Goal: Information Seeking & Learning: Understand process/instructions

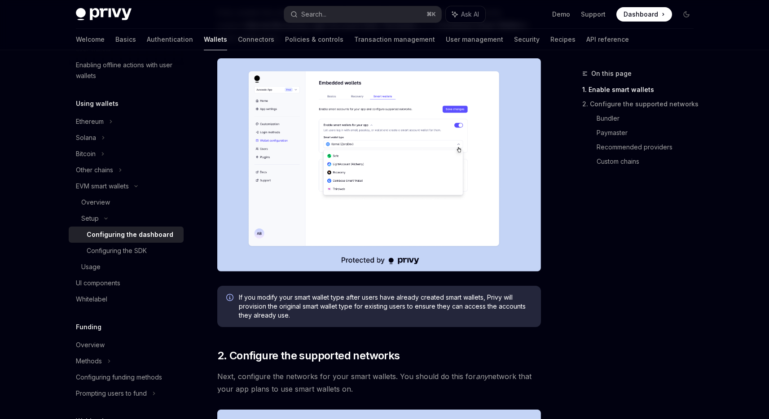
scroll to position [359, 0]
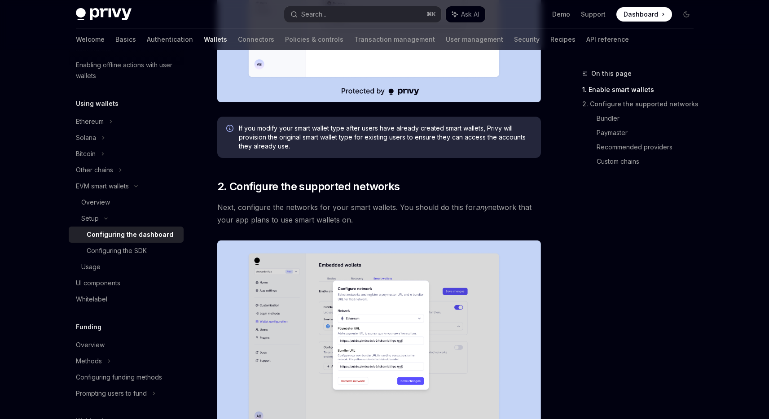
click at [377, 137] on span "If you modify your smart wallet type after users have already created smart wal…" at bounding box center [385, 137] width 293 height 27
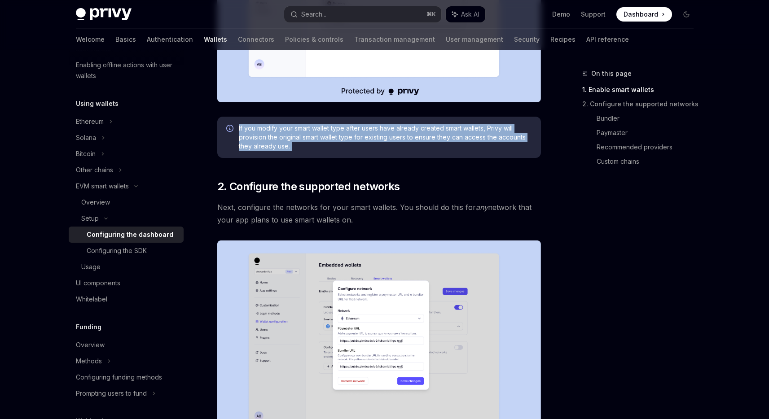
click at [377, 137] on span "If you modify your smart wallet type after users have already created smart wal…" at bounding box center [385, 137] width 293 height 27
click at [412, 146] on span "If you modify your smart wallet type after users have already created smart wal…" at bounding box center [385, 137] width 293 height 27
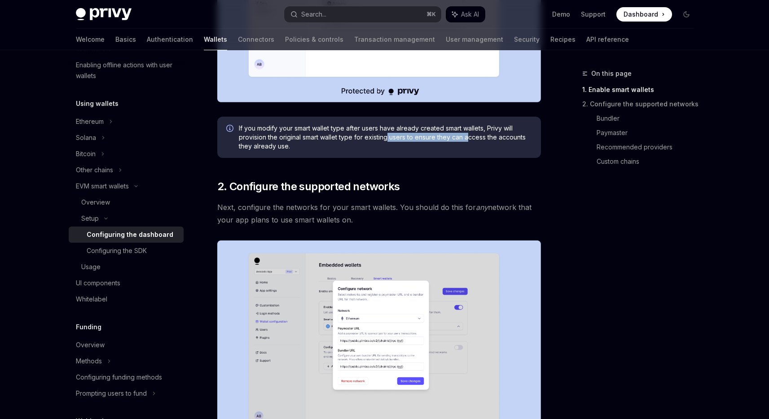
drag, startPoint x: 386, startPoint y: 138, endPoint x: 467, endPoint y: 140, distance: 80.8
click at [467, 140] on span "If you modify your smart wallet type after users have already created smart wal…" at bounding box center [385, 137] width 293 height 27
drag, startPoint x: 290, startPoint y: 127, endPoint x: 371, endPoint y: 128, distance: 80.8
click at [371, 128] on span "If you modify your smart wallet type after users have already created smart wal…" at bounding box center [385, 137] width 293 height 27
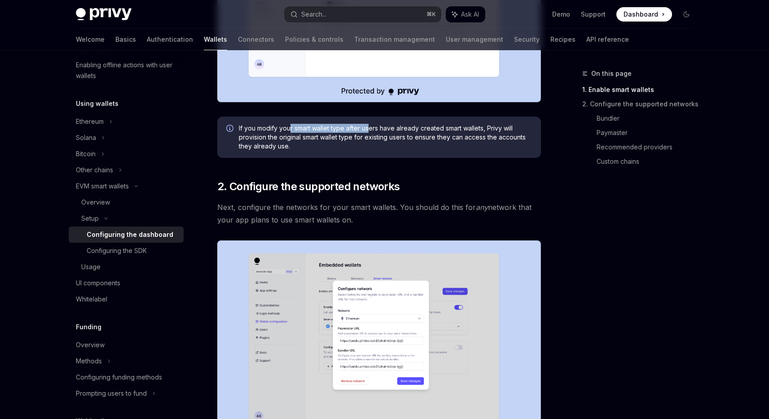
click at [371, 128] on span "If you modify your smart wallet type after users have already created smart wal…" at bounding box center [385, 137] width 293 height 27
drag, startPoint x: 371, startPoint y: 128, endPoint x: 440, endPoint y: 127, distance: 69.6
click at [440, 127] on span "If you modify your smart wallet type after users have already created smart wal…" at bounding box center [385, 137] width 293 height 27
click at [466, 129] on span "If you modify your smart wallet type after users have already created smart wal…" at bounding box center [385, 137] width 293 height 27
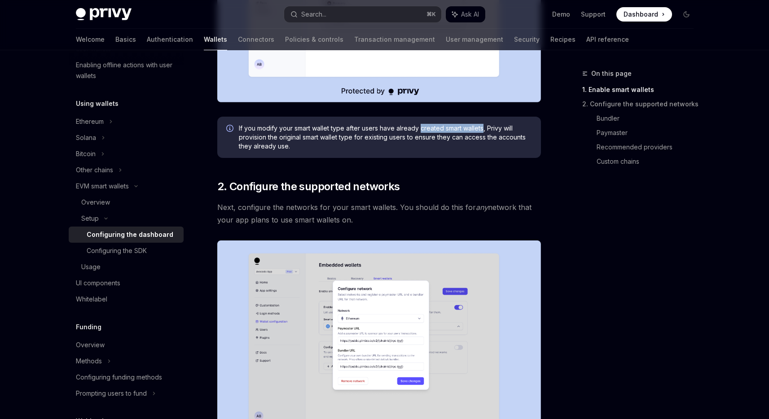
click at [466, 129] on span "If you modify your smart wallet type after users have already created smart wal…" at bounding box center [385, 137] width 293 height 27
drag, startPoint x: 474, startPoint y: 128, endPoint x: 398, endPoint y: 125, distance: 76.4
click at [398, 125] on span "If you modify your smart wallet type after users have already created smart wal…" at bounding box center [385, 137] width 293 height 27
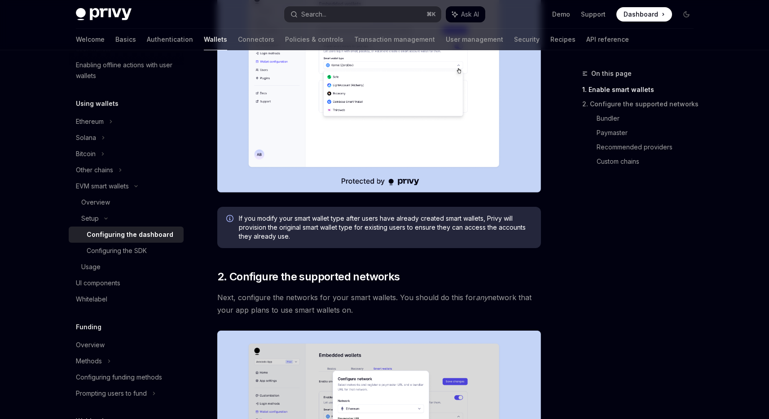
scroll to position [136, 0]
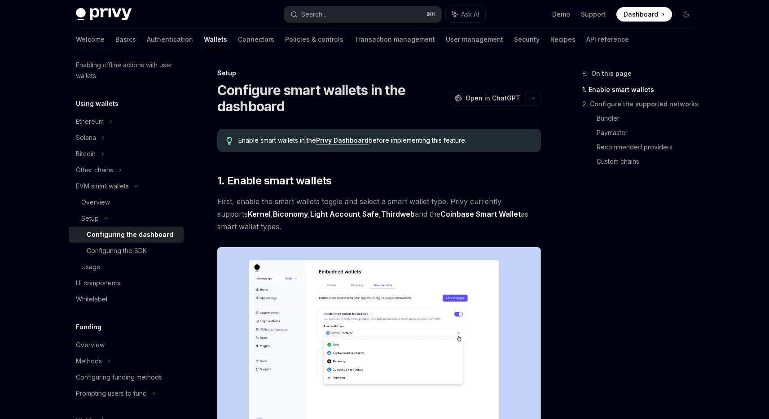
scroll to position [0, 0]
